Goal: Register for event/course

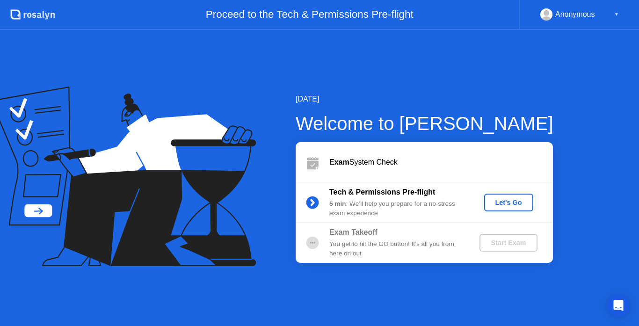
click at [510, 203] on div "Let's Go" at bounding box center [509, 202] width 42 height 7
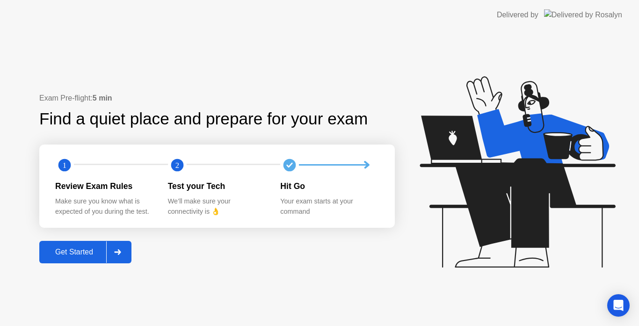
click at [85, 254] on div "Get Started" at bounding box center [74, 252] width 64 height 8
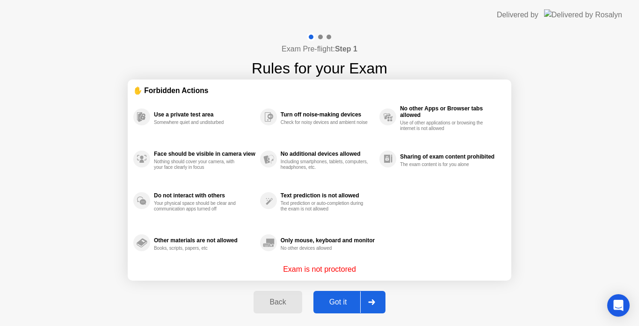
click at [328, 302] on div "Got it" at bounding box center [338, 302] width 44 height 8
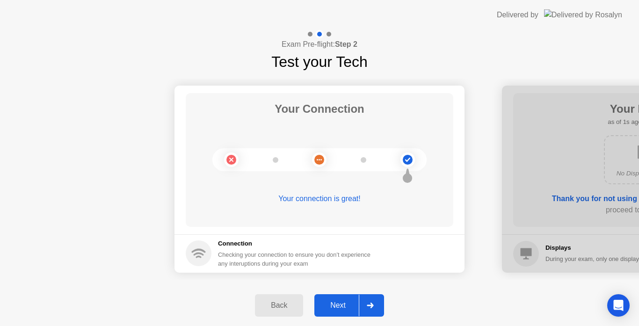
click at [334, 302] on div "Next" at bounding box center [338, 305] width 42 height 8
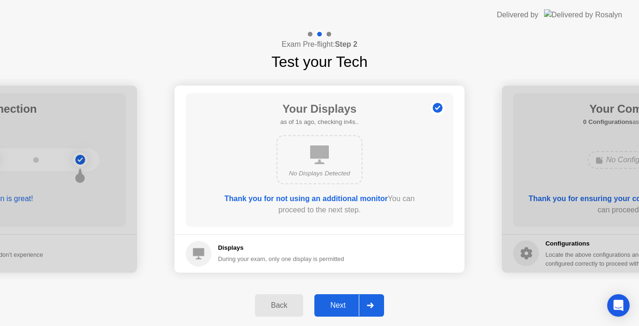
click at [334, 302] on div "Next" at bounding box center [338, 305] width 42 height 8
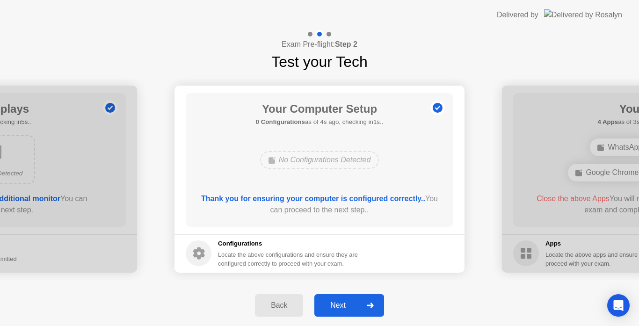
click at [334, 302] on div "Next" at bounding box center [338, 305] width 42 height 8
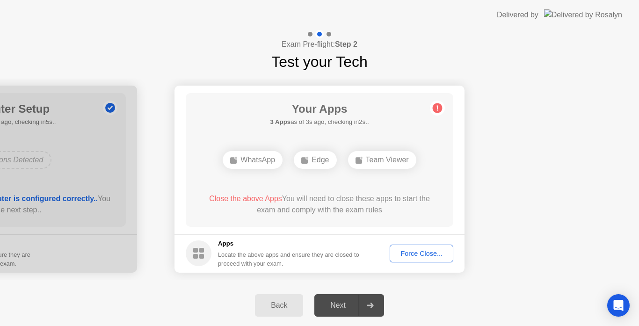
click at [414, 257] on div "Force Close..." at bounding box center [421, 253] width 57 height 7
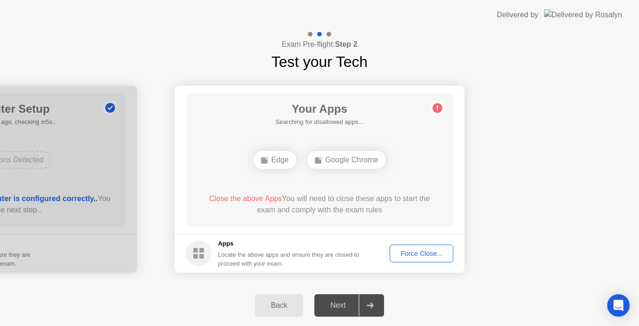
click at [279, 158] on div "Edge" at bounding box center [275, 160] width 43 height 18
click at [435, 252] on div "Force Close..." at bounding box center [421, 253] width 57 height 7
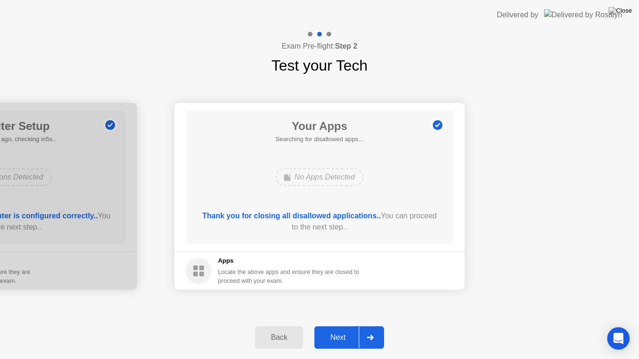
click at [349, 326] on div "Next" at bounding box center [338, 338] width 42 height 8
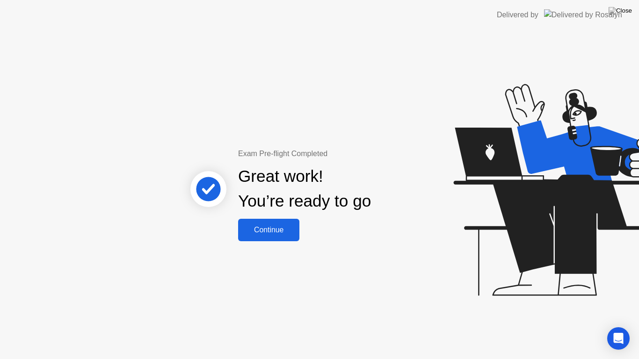
click at [275, 229] on div "Continue" at bounding box center [269, 230] width 56 height 8
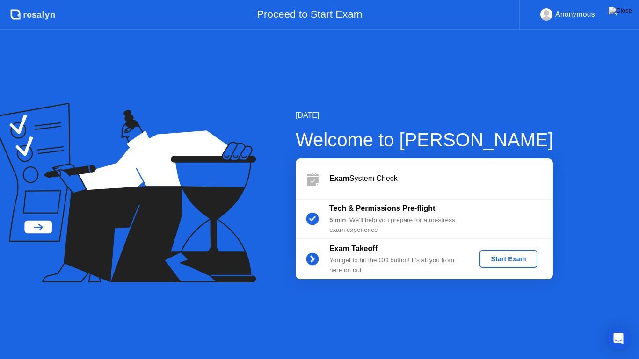
drag, startPoint x: 311, startPoint y: 164, endPoint x: 314, endPoint y: 196, distance: 32.5
click at [311, 165] on div "Exam System Check" at bounding box center [424, 179] width 257 height 40
click at [314, 197] on div "Exam System Check" at bounding box center [424, 179] width 257 height 40
click at [336, 179] on b "Exam" at bounding box center [339, 179] width 20 height 8
click at [397, 178] on div "Exam System Check" at bounding box center [441, 178] width 224 height 11
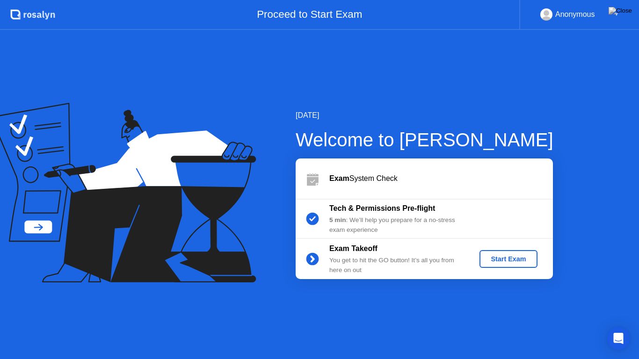
click at [523, 262] on div "Start Exam" at bounding box center [508, 259] width 50 height 7
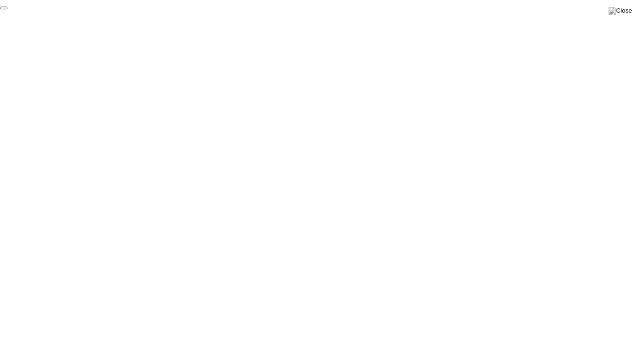
click div "End Proctoring Session"
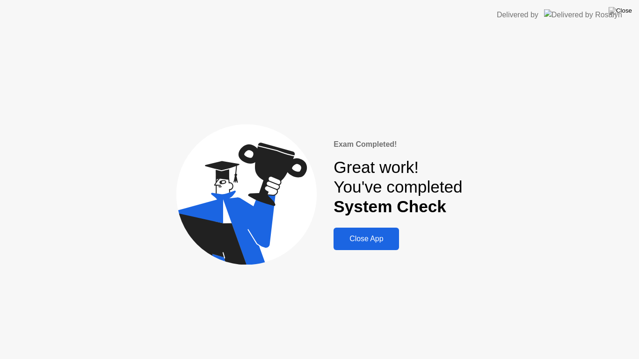
click at [367, 240] on div "Close App" at bounding box center [366, 239] width 60 height 8
